Goal: Task Accomplishment & Management: Complete application form

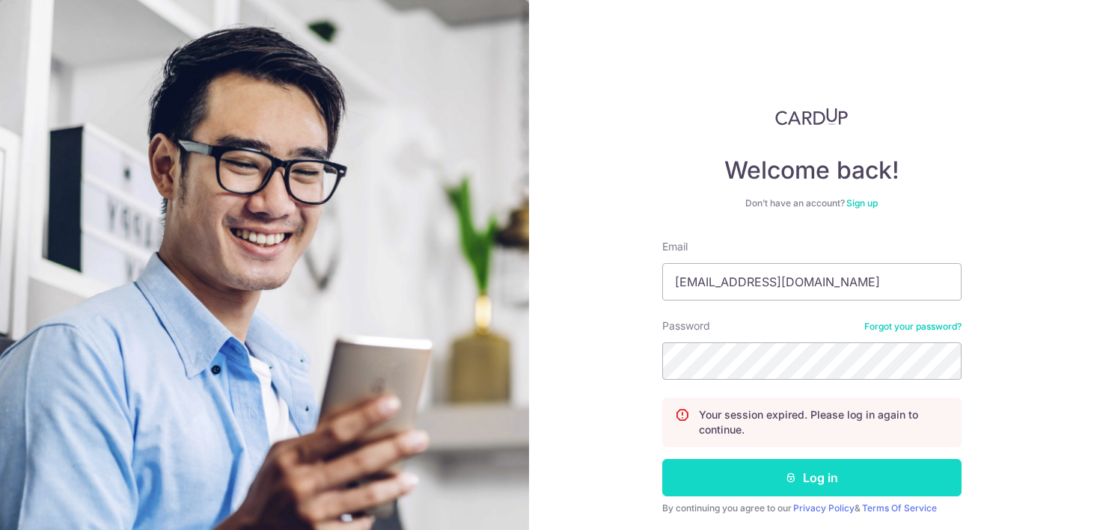
click at [739, 486] on button "Log in" at bounding box center [811, 477] width 299 height 37
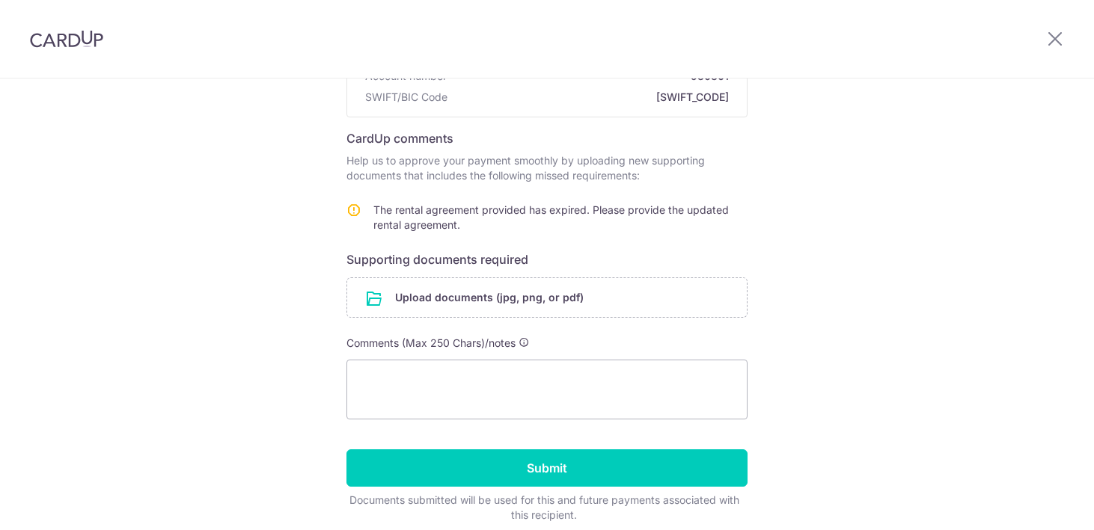
scroll to position [200, 0]
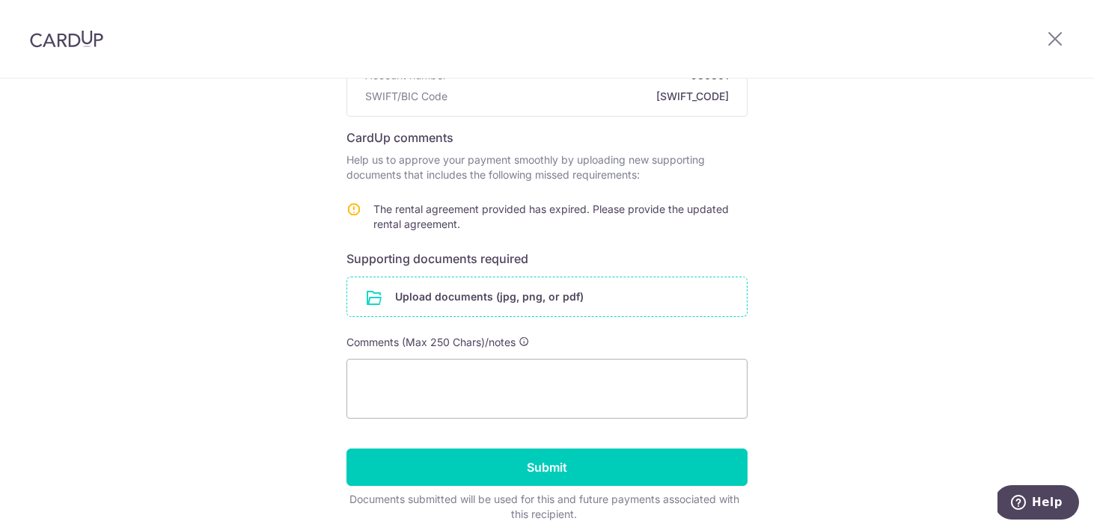
click at [522, 293] on input "file" at bounding box center [547, 297] width 400 height 39
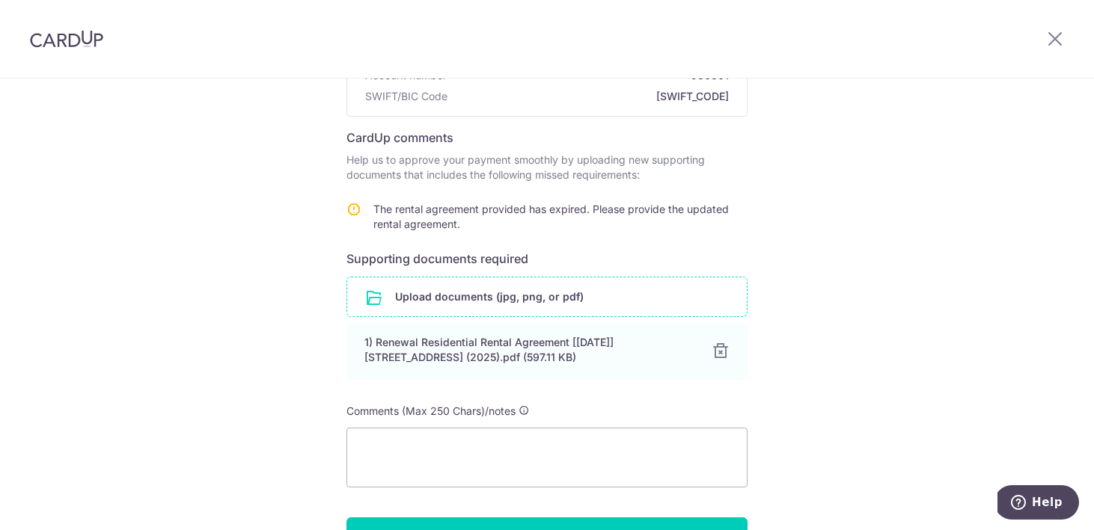
scroll to position [248, 0]
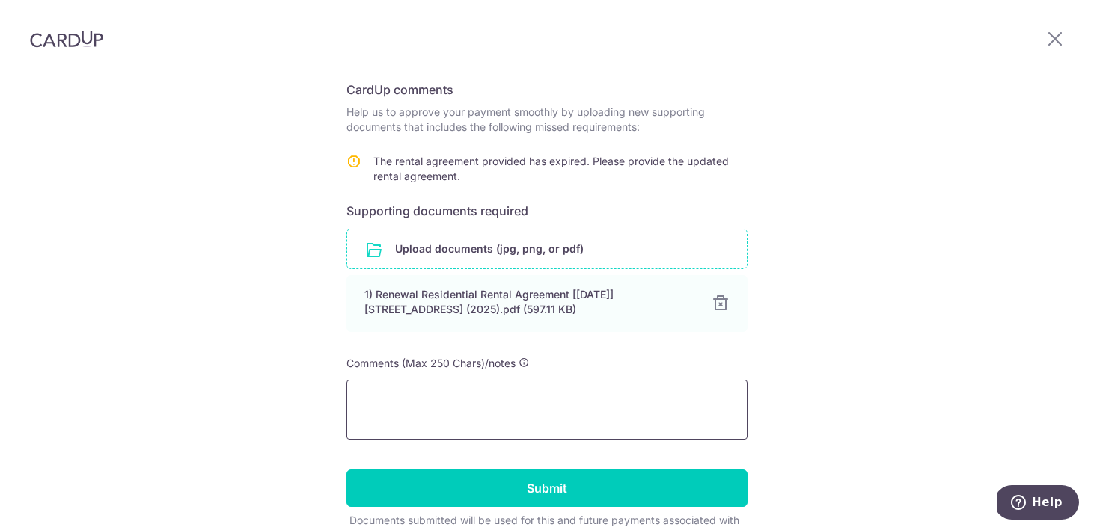
click at [530, 401] on textarea at bounding box center [546, 410] width 401 height 60
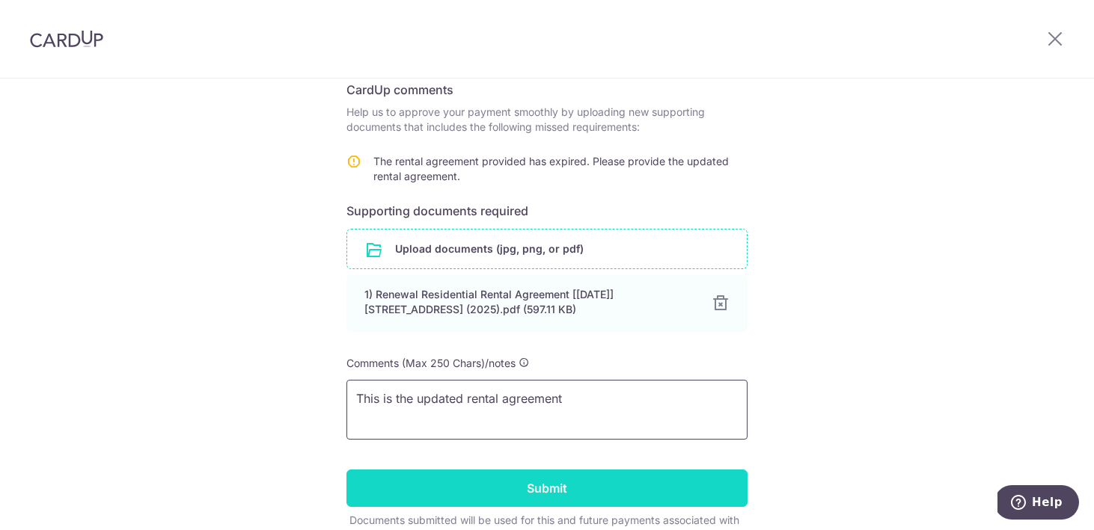
type textarea "This is the updated rental agreement"
click at [533, 497] on input "Submit" at bounding box center [546, 488] width 401 height 37
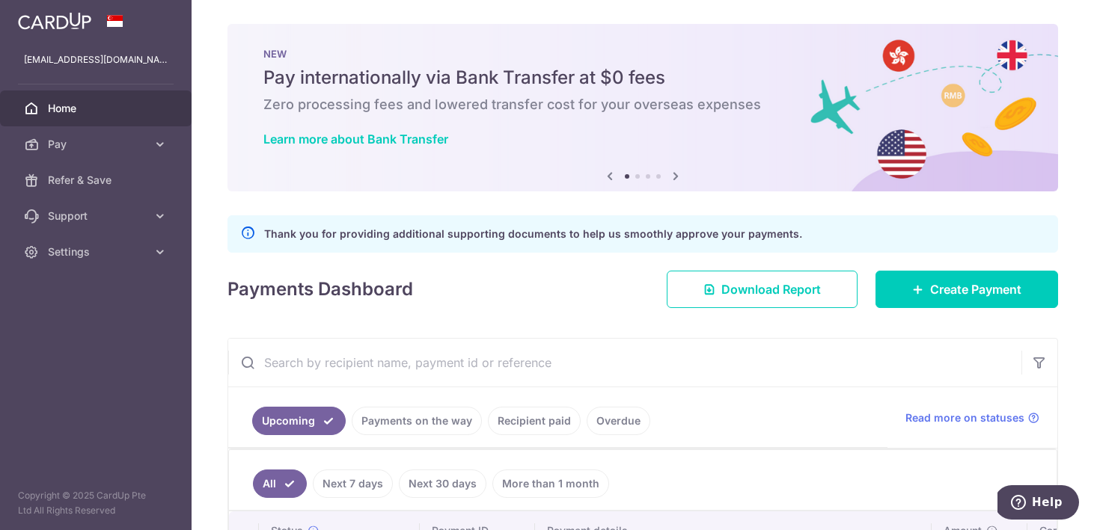
scroll to position [151, 0]
